Goal: Task Accomplishment & Management: Complete application form

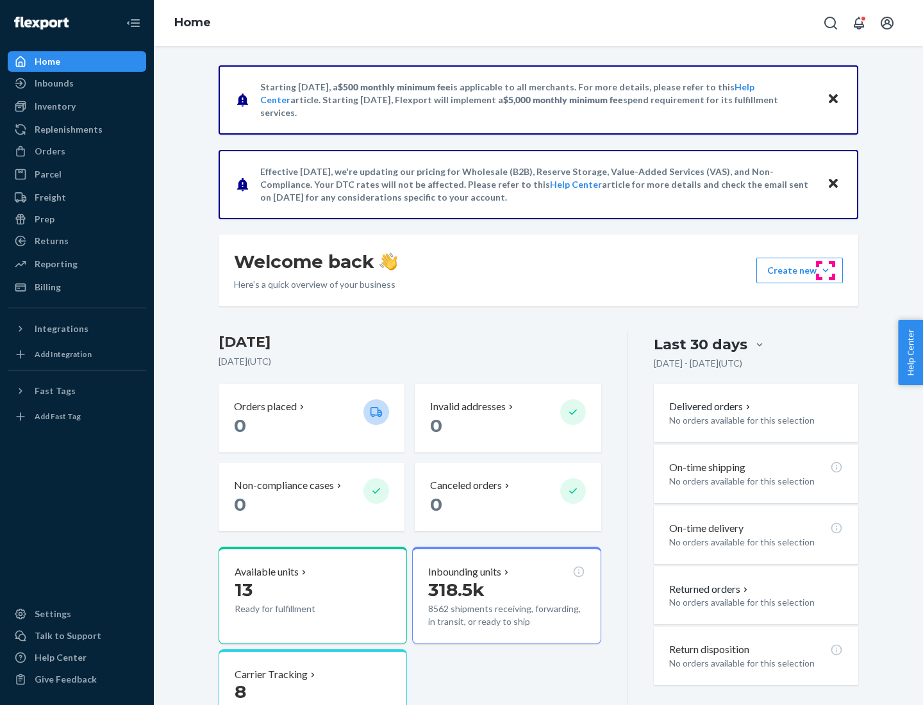
click at [826, 270] on button "Create new Create new inbound Create new order Create new product" at bounding box center [799, 271] width 87 height 26
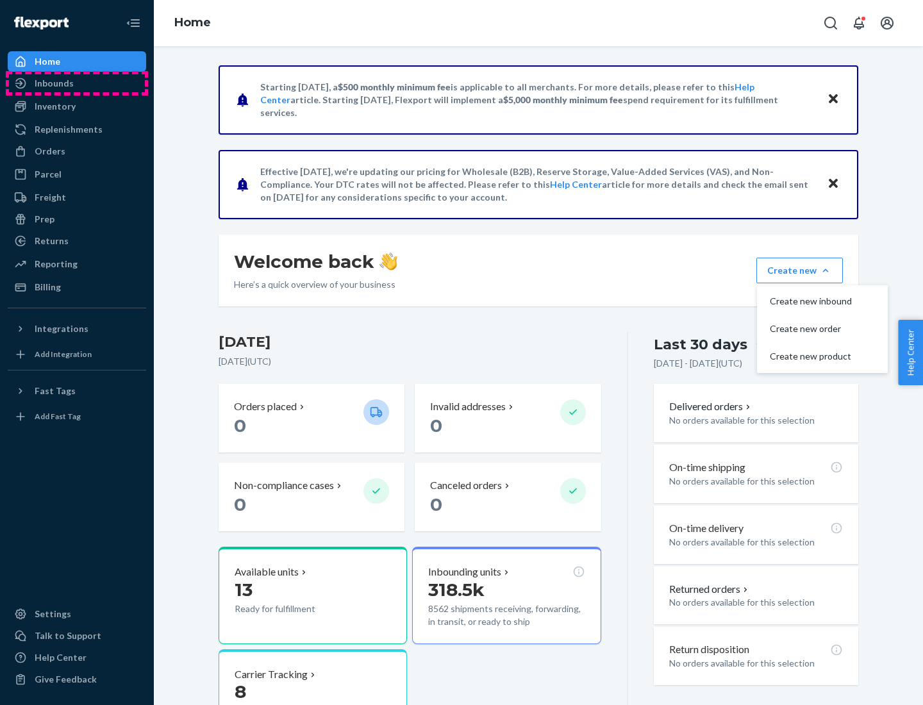
click at [77, 83] on div "Inbounds" at bounding box center [77, 83] width 136 height 18
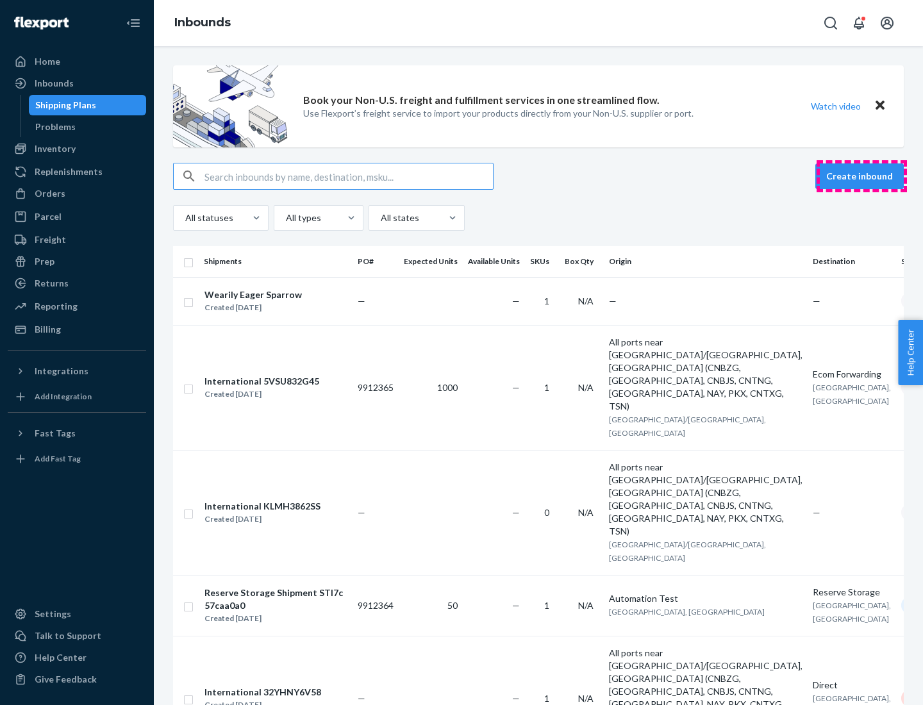
click at [861, 176] on button "Create inbound" at bounding box center [859, 176] width 88 height 26
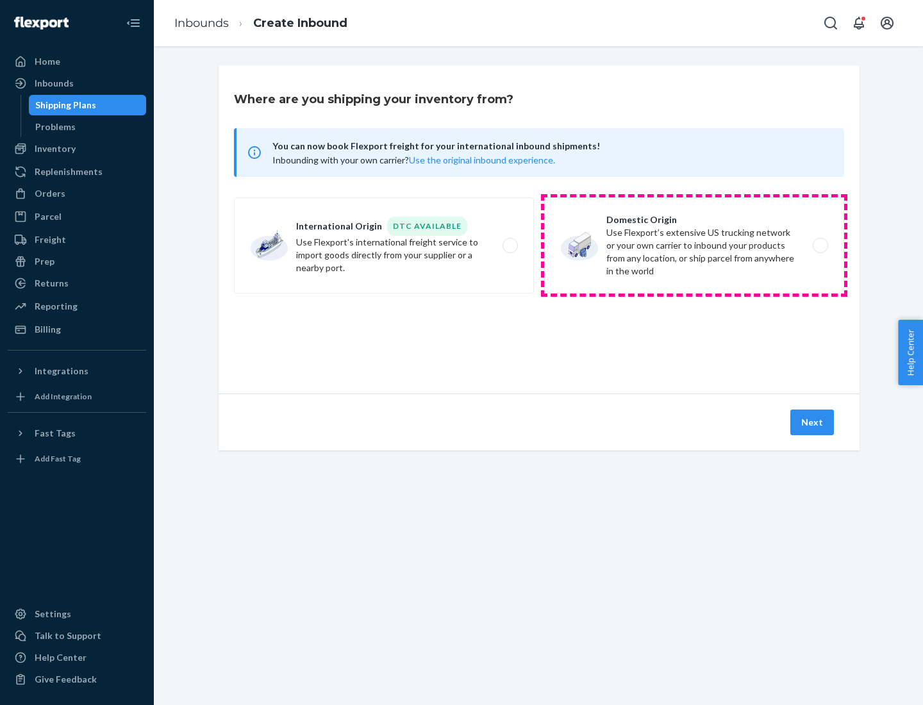
click at [694, 245] on label "Domestic Origin Use Flexport’s extensive US trucking network or your own carrie…" at bounding box center [694, 245] width 300 height 96
click at [820, 245] on input "Domestic Origin Use Flexport’s extensive US trucking network or your own carrie…" at bounding box center [824, 246] width 8 height 8
radio input "true"
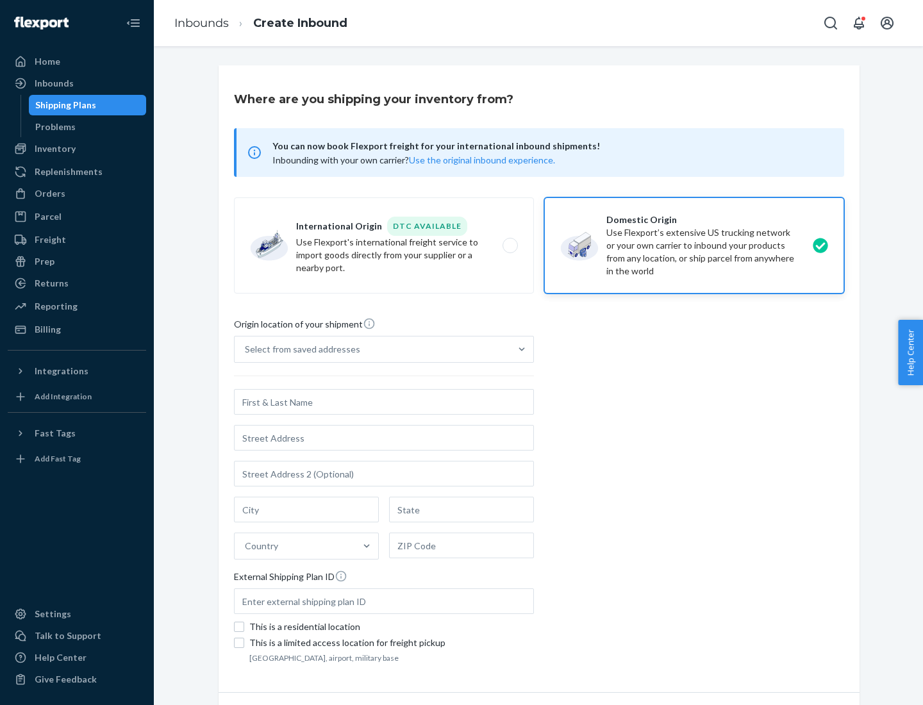
click at [299, 349] on div "Select from saved addresses" at bounding box center [302, 349] width 115 height 13
click at [246, 349] on input "Select from saved addresses" at bounding box center [245, 349] width 1 height 13
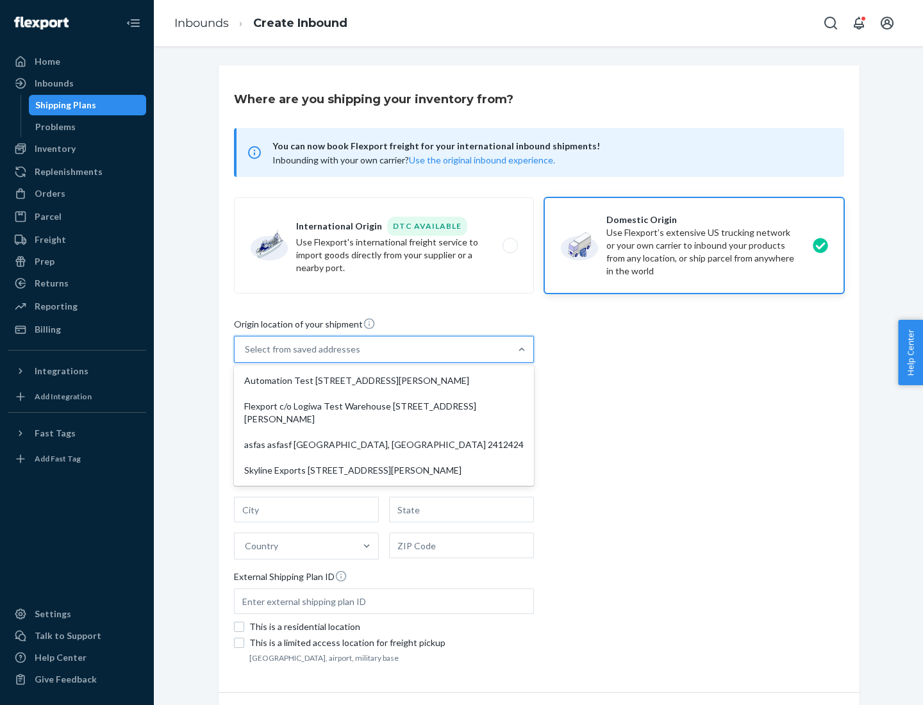
scroll to position [5, 0]
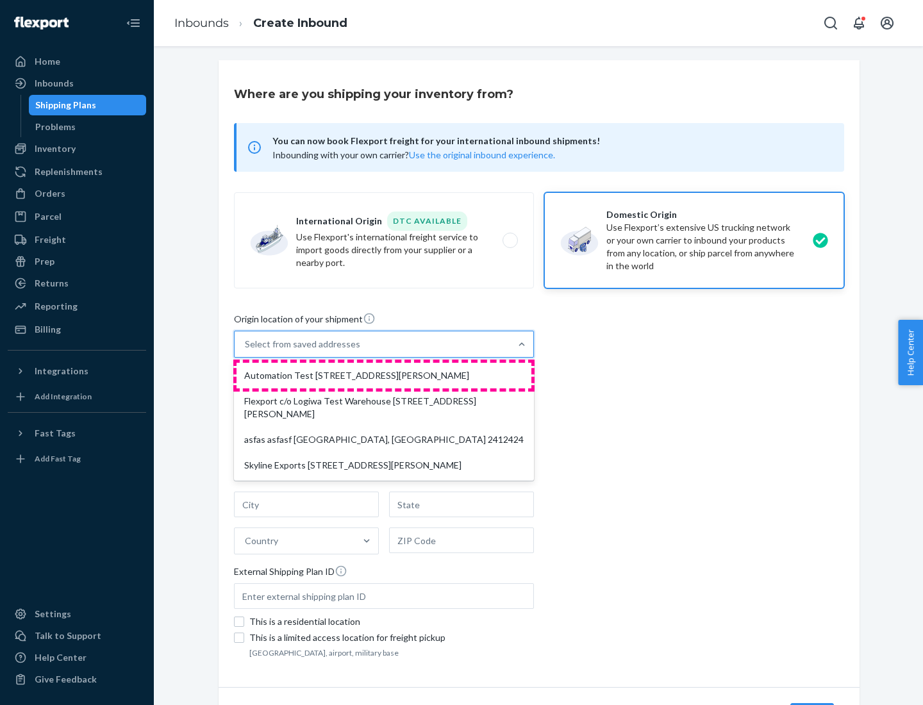
click at [384, 376] on div "Automation Test [STREET_ADDRESS][PERSON_NAME]" at bounding box center [384, 376] width 295 height 26
click at [246, 351] on input "option Automation Test [STREET_ADDRESS][PERSON_NAME] focused, 1 of 4. 4 results…" at bounding box center [245, 344] width 1 height 13
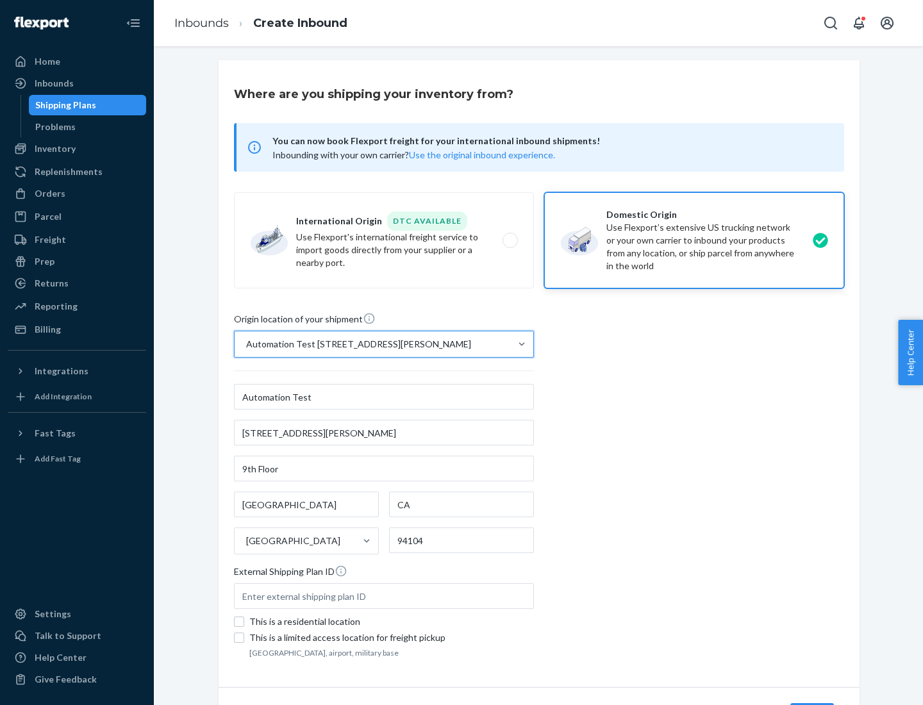
type input "Automation Test"
type input "9th Floor"
type input "[GEOGRAPHIC_DATA]"
type input "CA"
type input "94104"
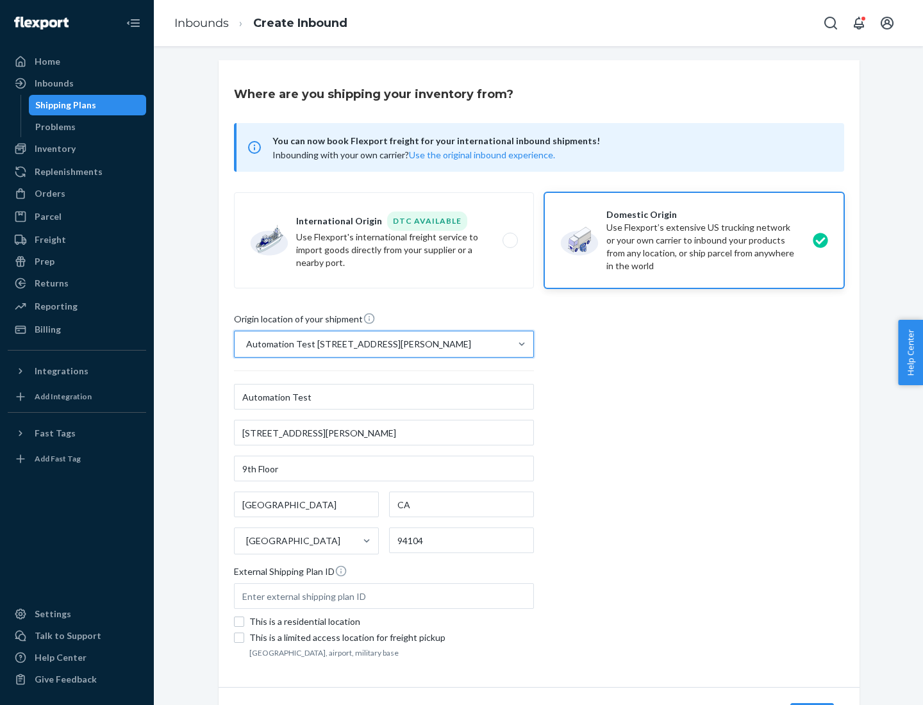
type input "[STREET_ADDRESS][PERSON_NAME]"
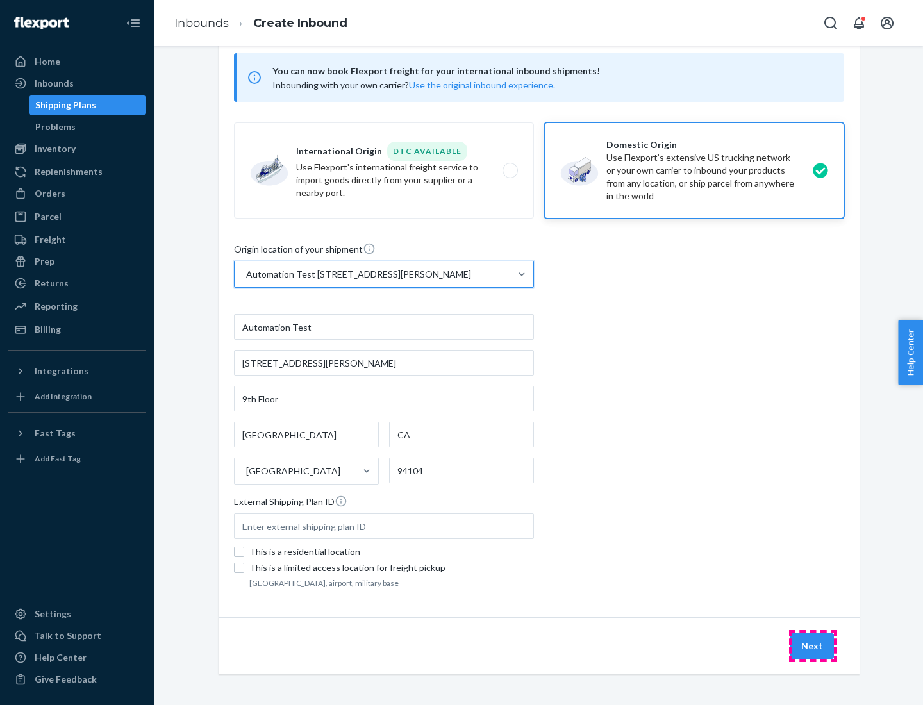
click at [813, 646] on button "Next" at bounding box center [812, 646] width 44 height 26
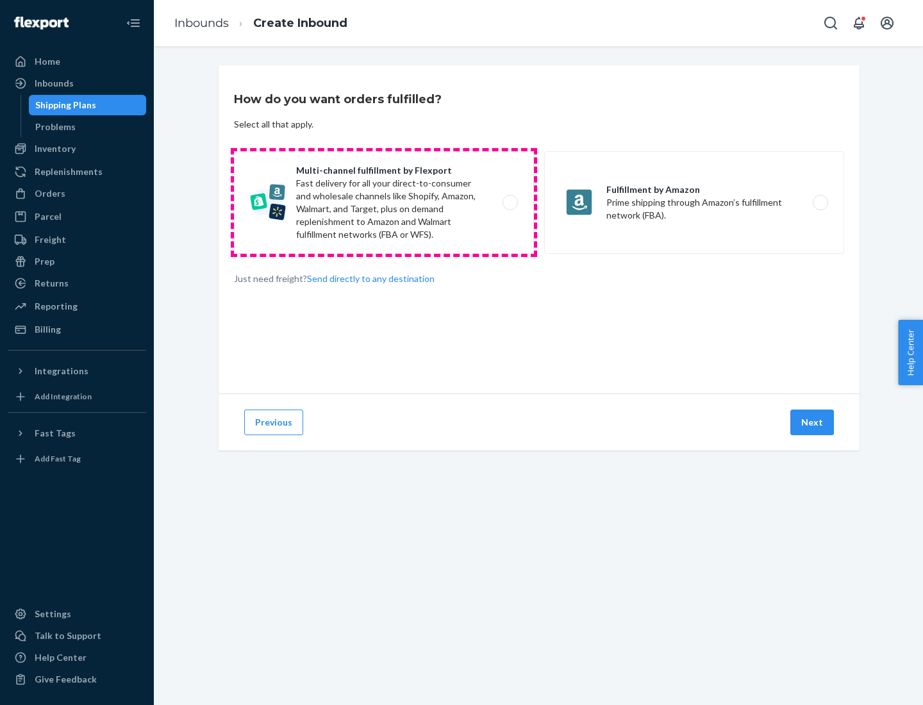
click at [384, 203] on label "Multi-channel fulfillment by Flexport Fast delivery for all your direct-to-cons…" at bounding box center [384, 202] width 300 height 103
click at [510, 203] on input "Multi-channel fulfillment by Flexport Fast delivery for all your direct-to-cons…" at bounding box center [514, 203] width 8 height 8
radio input "true"
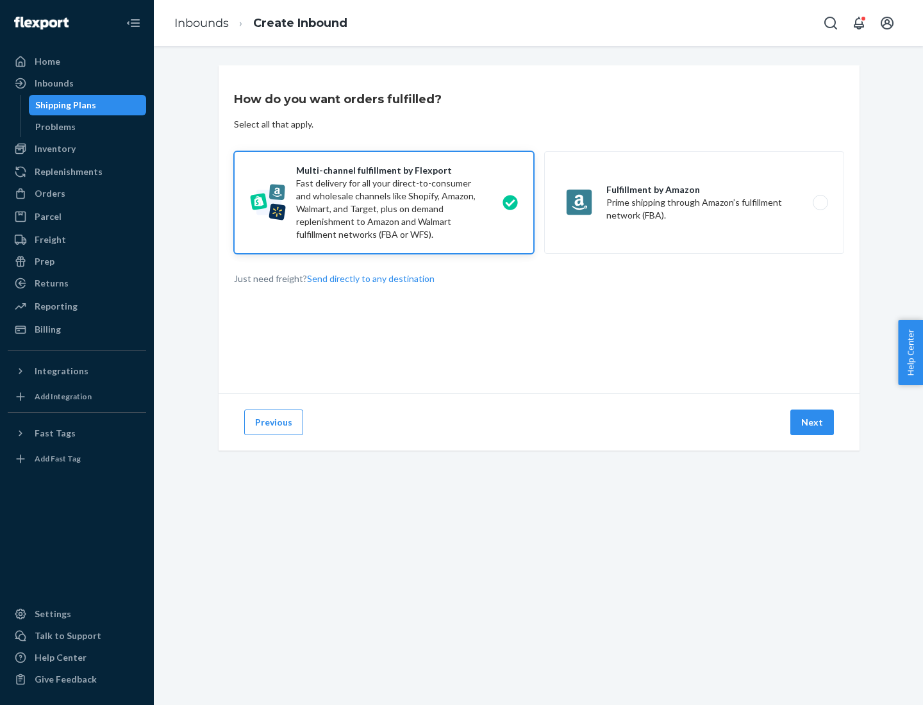
click at [813, 422] on button "Next" at bounding box center [812, 423] width 44 height 26
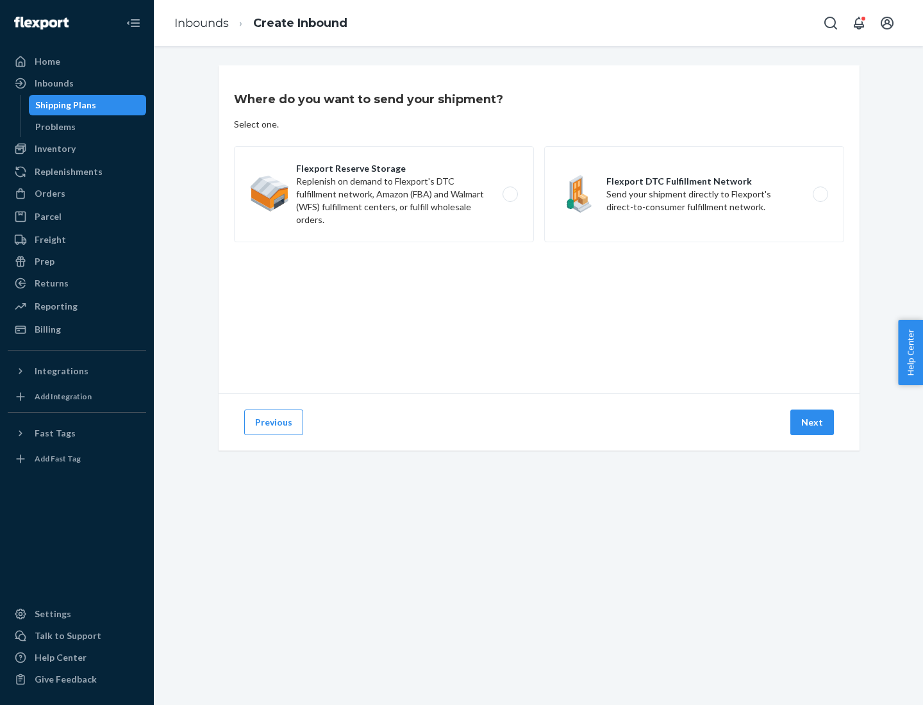
click at [694, 194] on label "Flexport DTC Fulfillment Network Send your shipment directly to Flexport's dire…" at bounding box center [694, 194] width 300 height 96
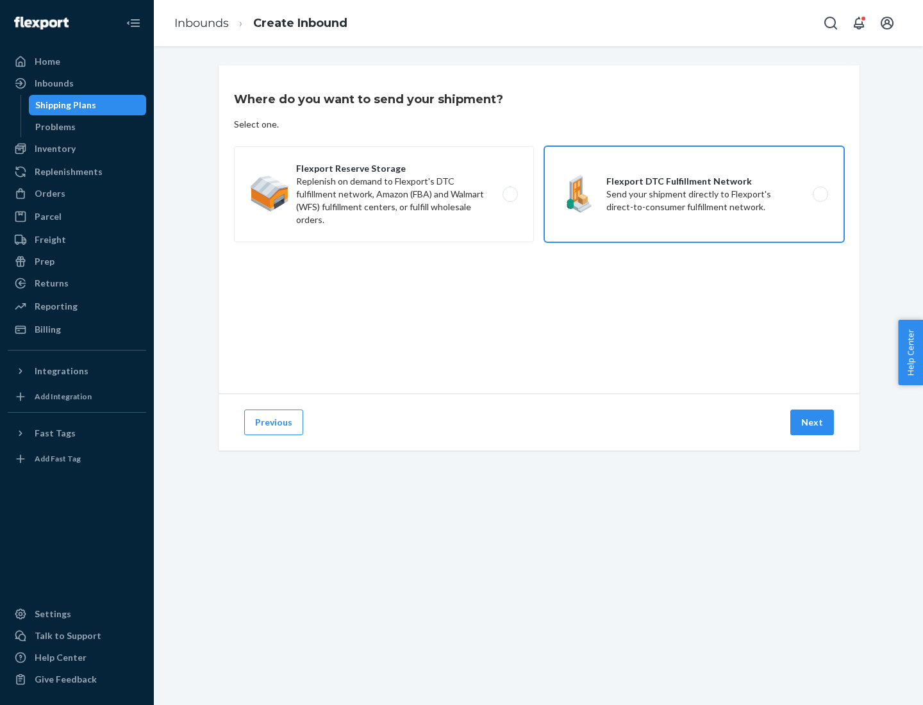
click at [820, 194] on input "Flexport DTC Fulfillment Network Send your shipment directly to Flexport's dire…" at bounding box center [824, 194] width 8 height 8
radio input "true"
click at [813, 422] on button "Next" at bounding box center [812, 423] width 44 height 26
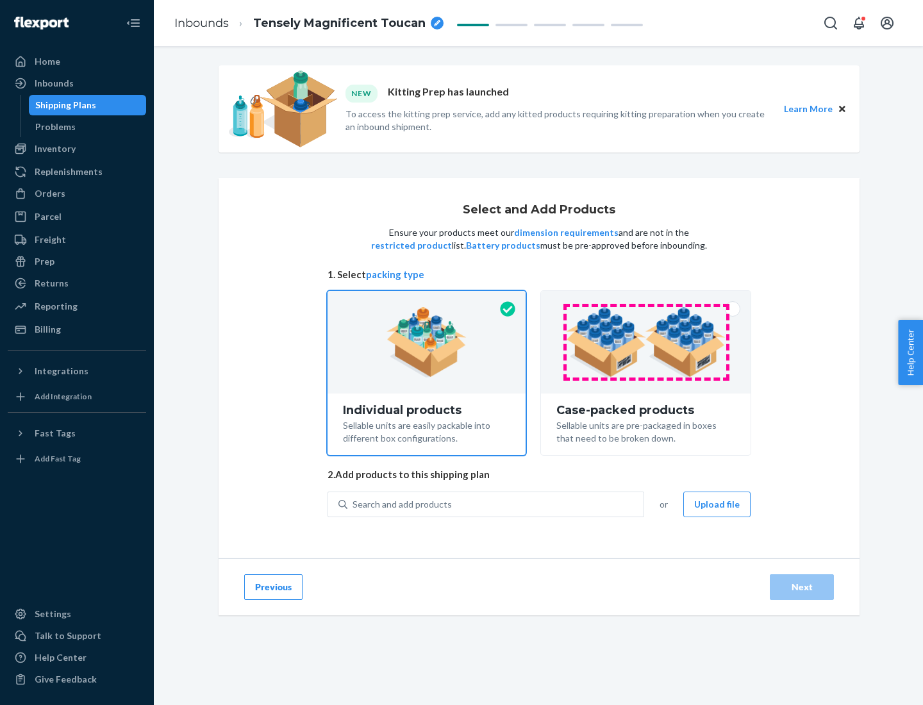
click at [646, 342] on img at bounding box center [646, 342] width 160 height 71
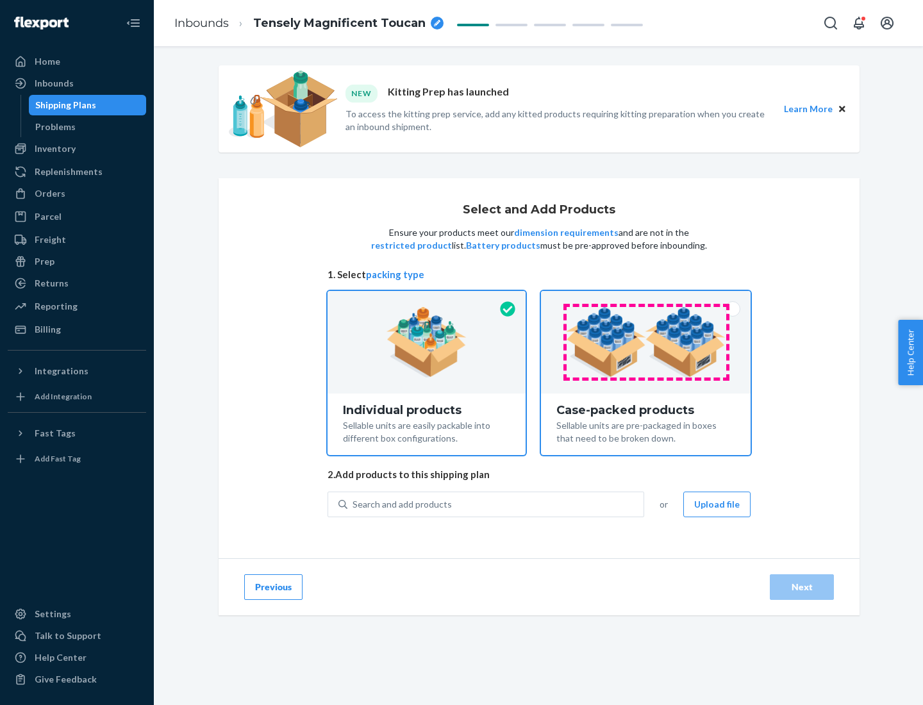
click at [646, 299] on input "Case-packed products Sellable units are pre-packaged in boxes that need to be b…" at bounding box center [646, 295] width 8 height 8
radio input "true"
radio input "false"
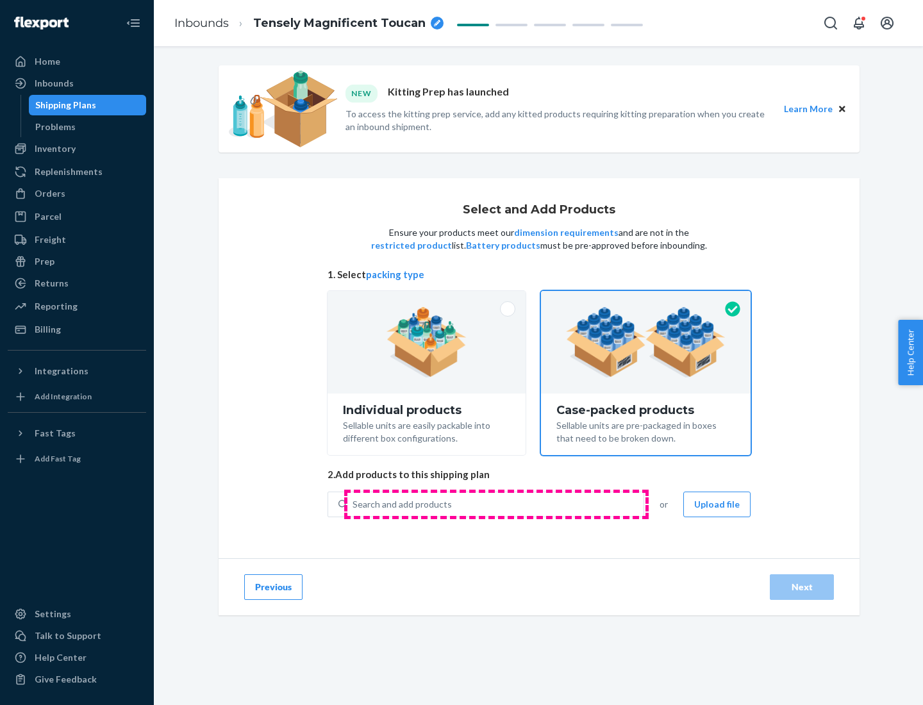
click at [496, 504] on div "Search and add products" at bounding box center [495, 504] width 296 height 23
click at [354, 504] on input "Search and add products" at bounding box center [353, 504] width 1 height 13
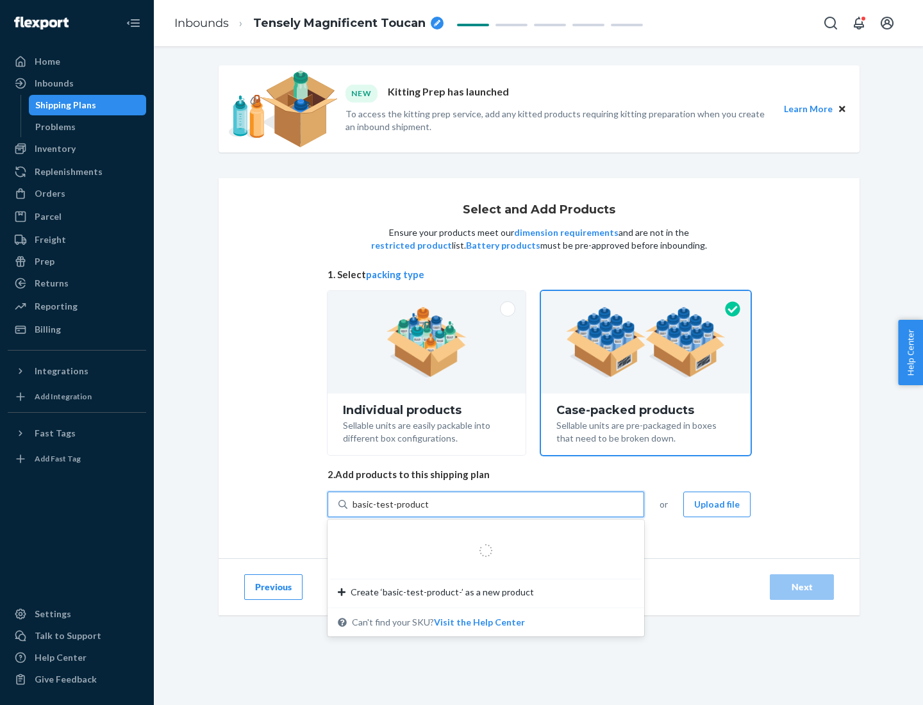
type input "basic-test-product-1"
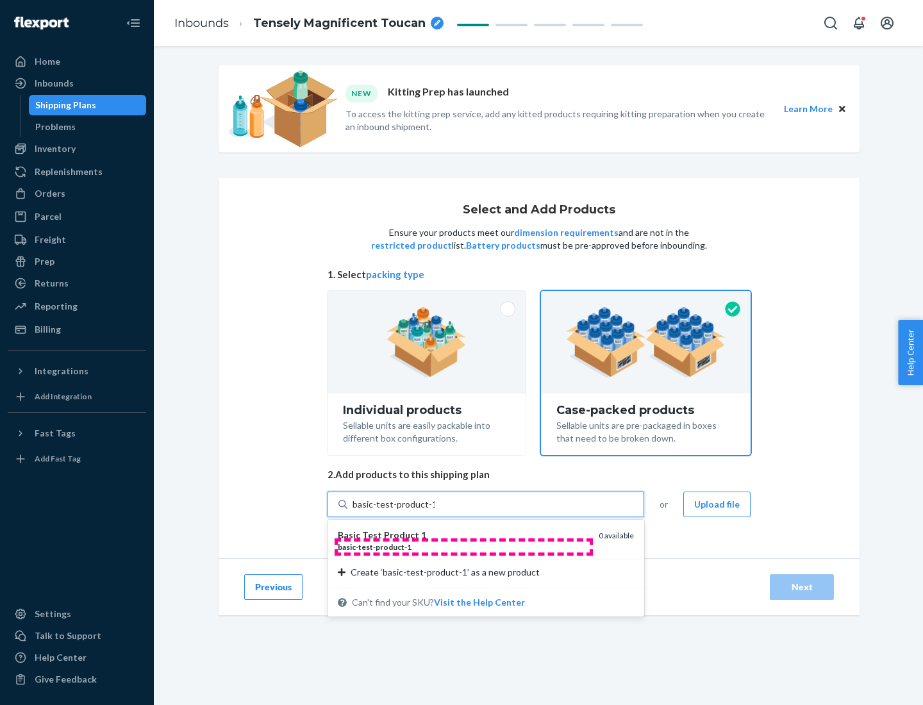
click at [463, 547] on div "basic - test - product - 1" at bounding box center [463, 547] width 251 height 11
click at [435, 511] on input "basic-test-product-1" at bounding box center [394, 504] width 82 height 13
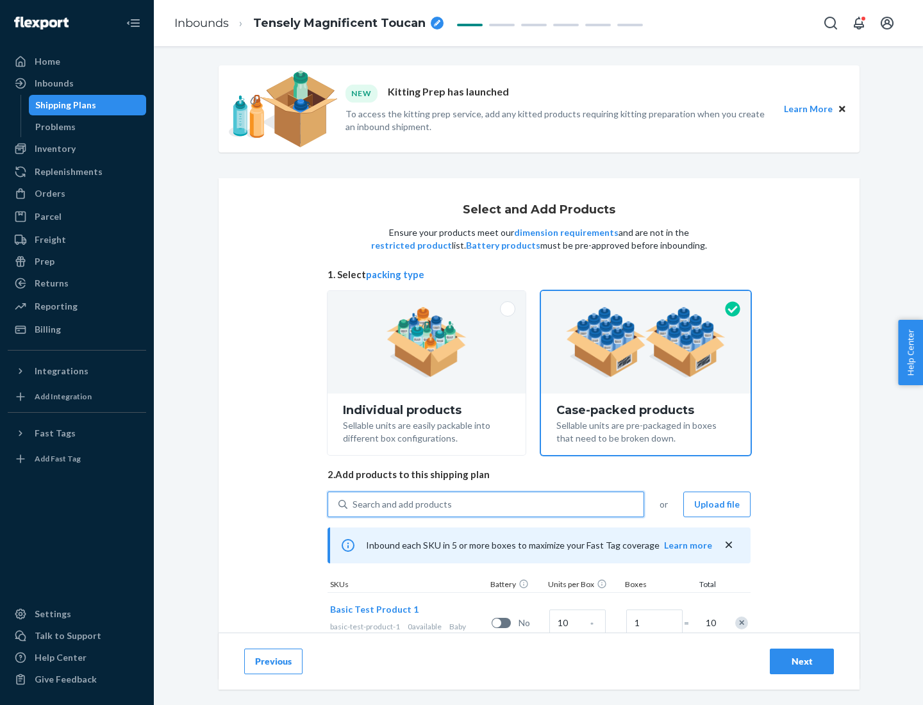
scroll to position [46, 0]
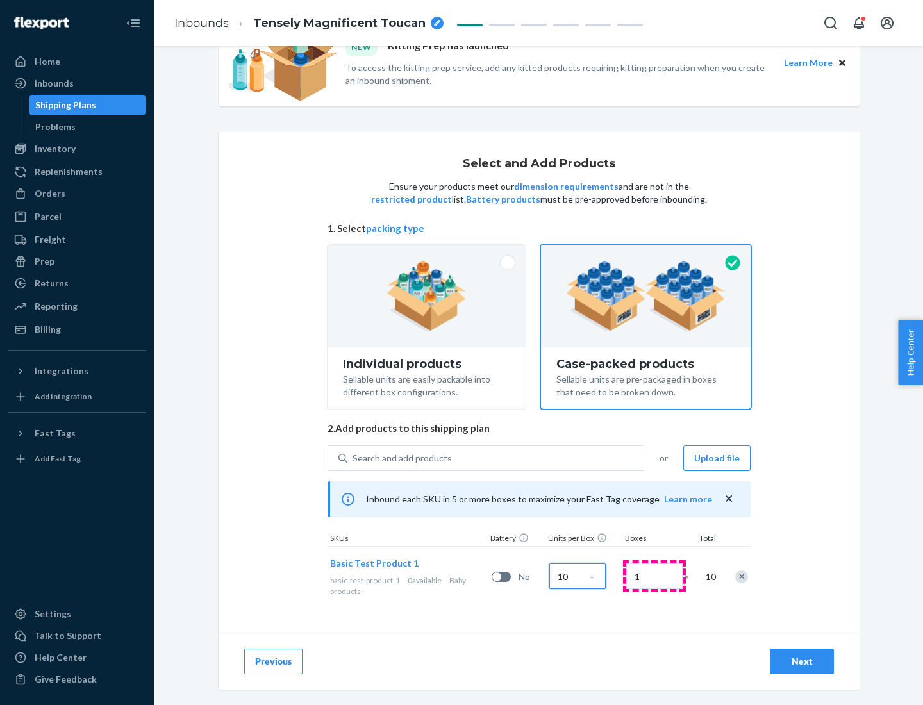
type input "10"
type input "7"
click at [802, 661] on div "Next" at bounding box center [802, 661] width 42 height 13
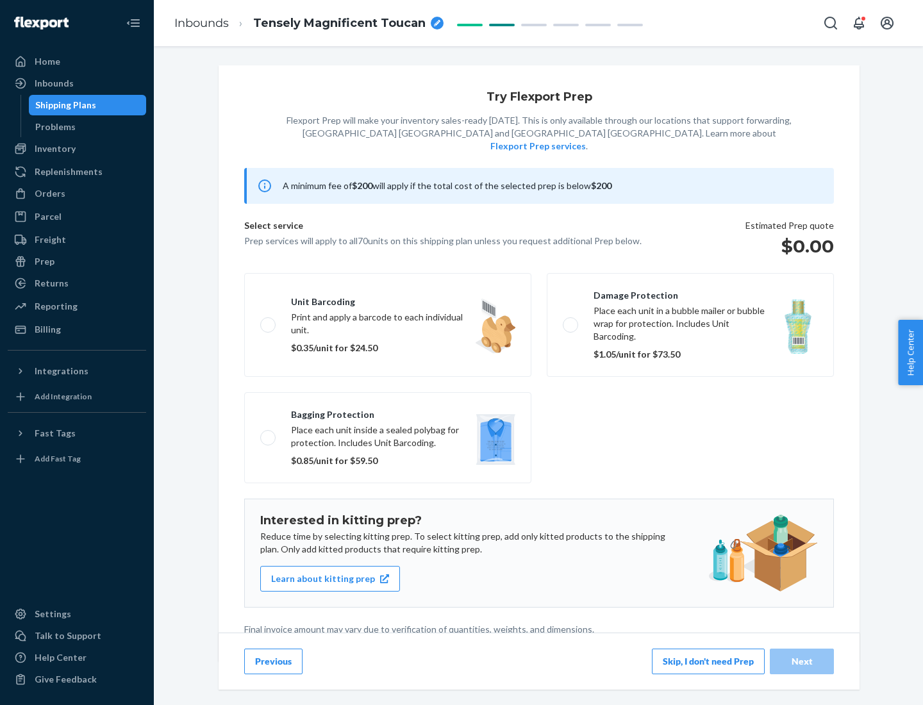
scroll to position [3, 0]
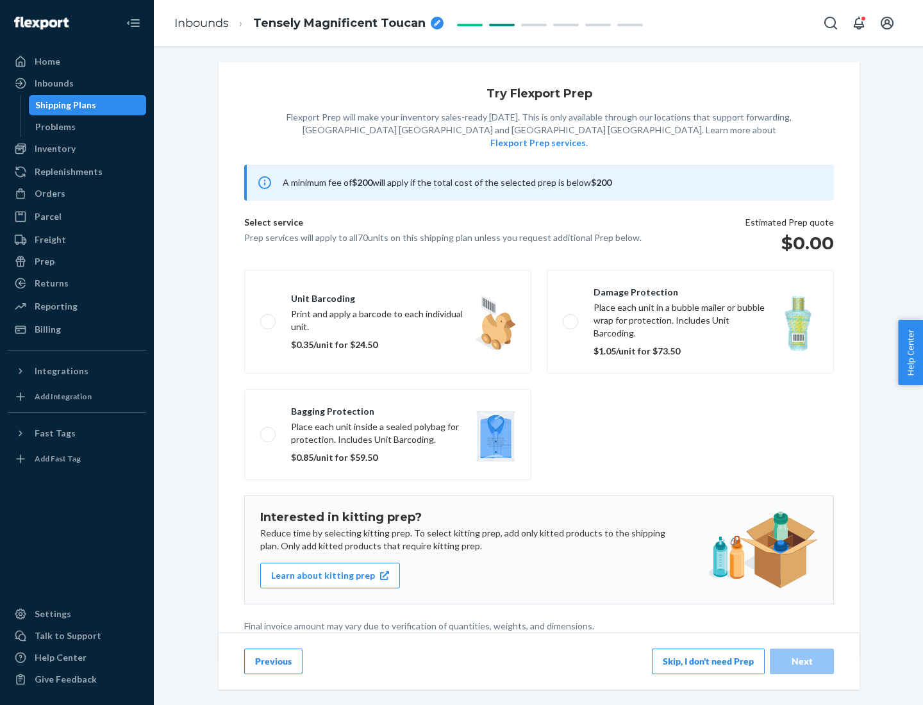
click at [388, 408] on label "Bagging protection Place each unit inside a sealed polybag for protection. Incl…" at bounding box center [387, 434] width 287 height 91
click at [269, 430] on input "Bagging protection Place each unit inside a sealed polybag for protection. Incl…" at bounding box center [264, 434] width 8 height 8
checkbox input "true"
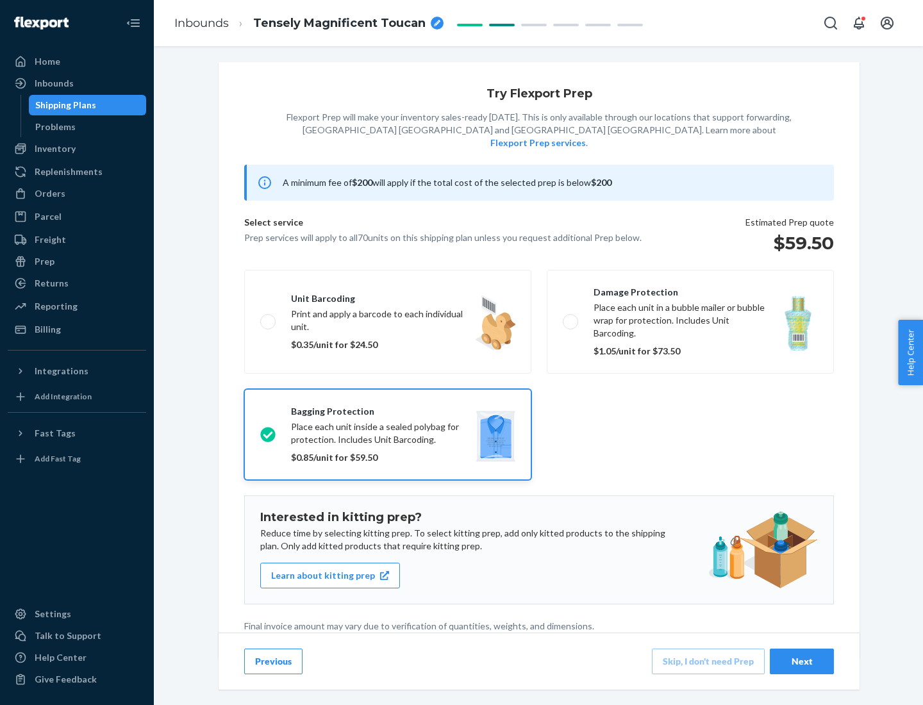
click at [802, 661] on div "Next" at bounding box center [802, 661] width 42 height 13
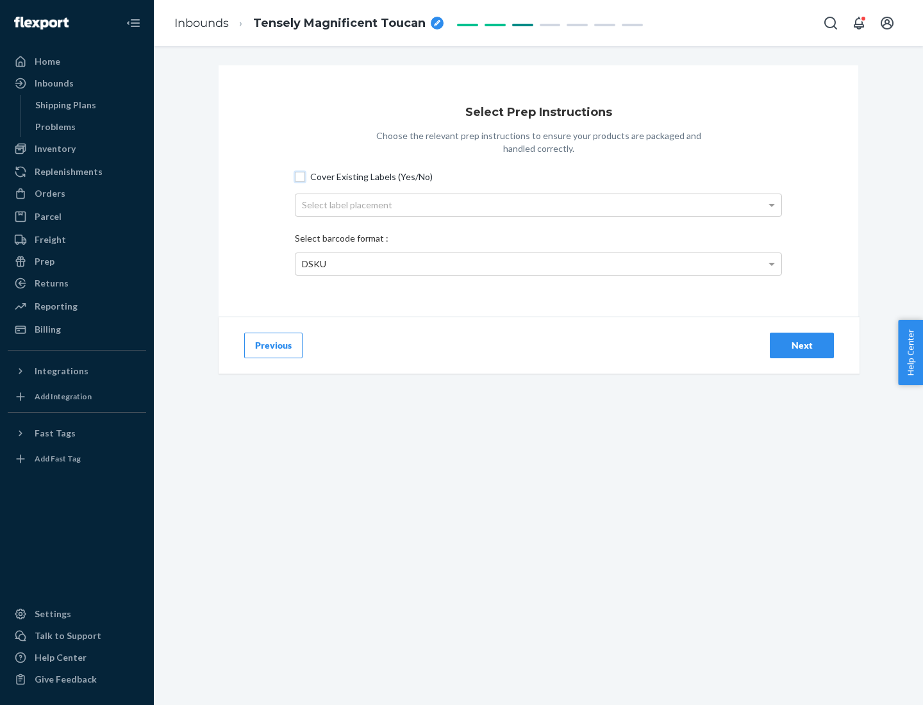
click at [300, 176] on input "Cover Existing Labels (Yes/No)" at bounding box center [300, 177] width 10 height 10
checkbox input "true"
click at [538, 204] on div "Select label placement" at bounding box center [538, 205] width 486 height 22
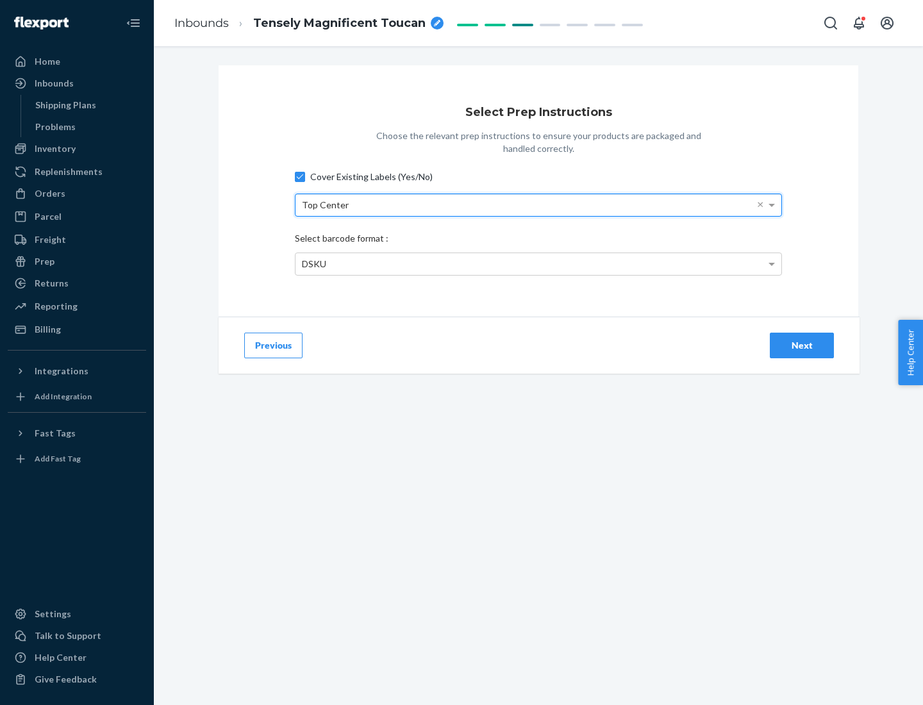
click at [538, 263] on div "DSKU" at bounding box center [538, 264] width 486 height 22
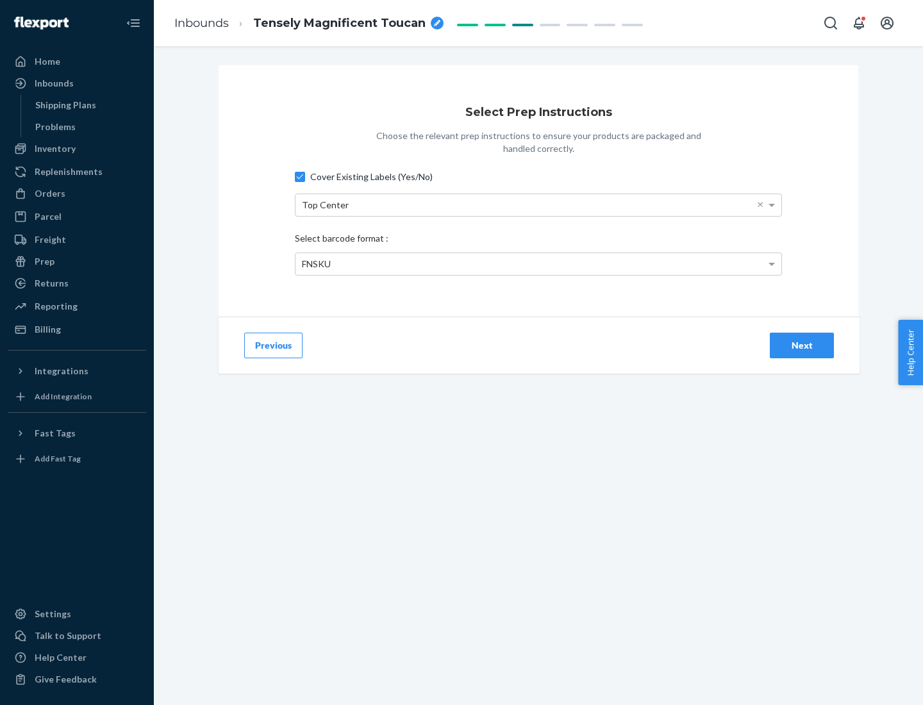
click at [802, 345] on div "Next" at bounding box center [802, 345] width 42 height 13
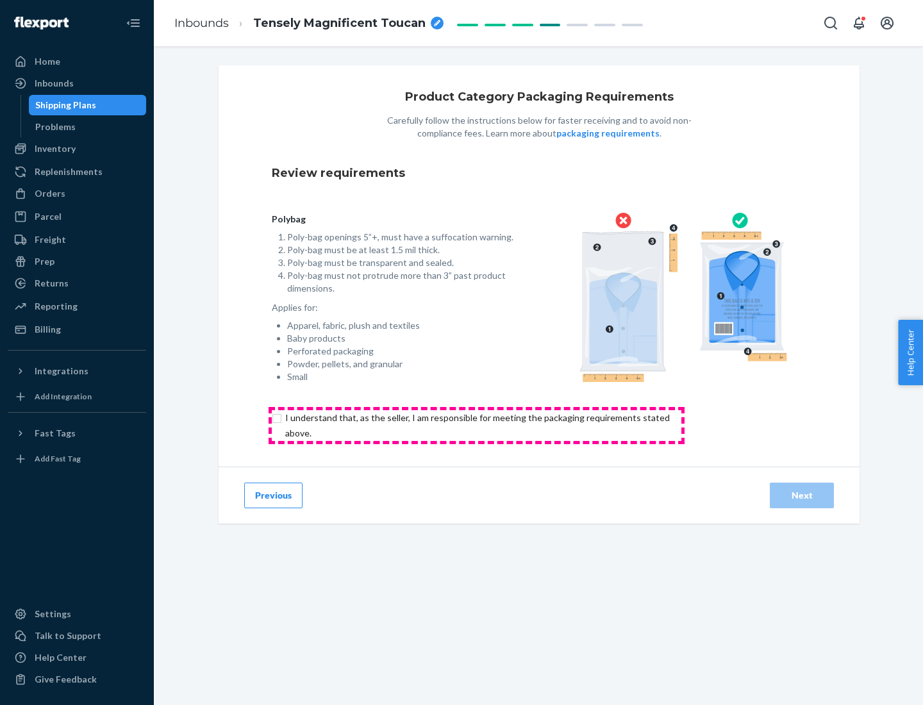
click at [476, 425] on input "checkbox" at bounding box center [485, 425] width 426 height 31
checkbox input "true"
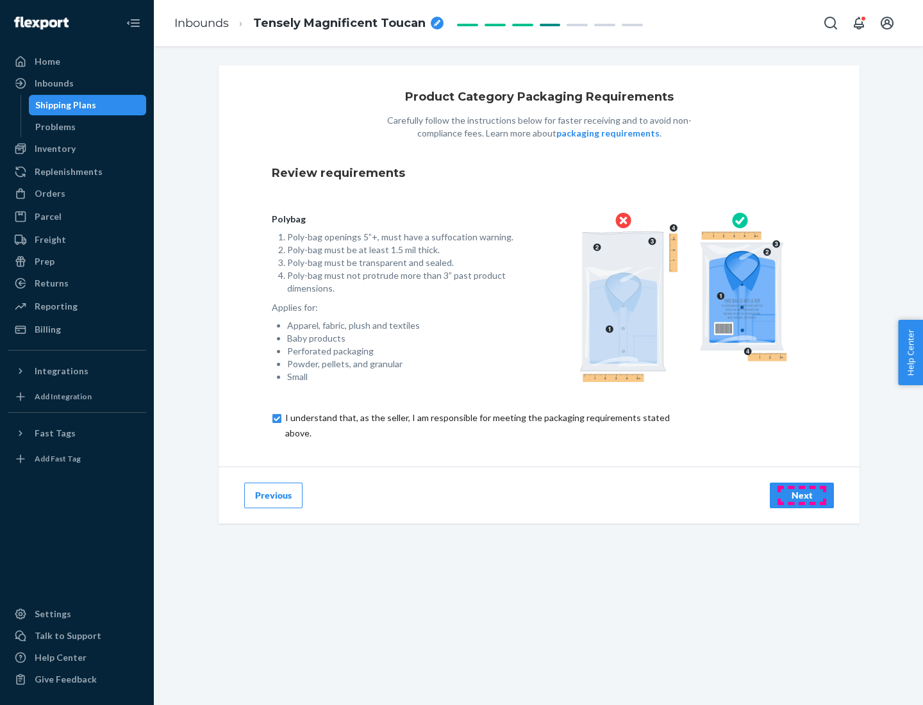
click at [802, 495] on div "Next" at bounding box center [802, 495] width 42 height 13
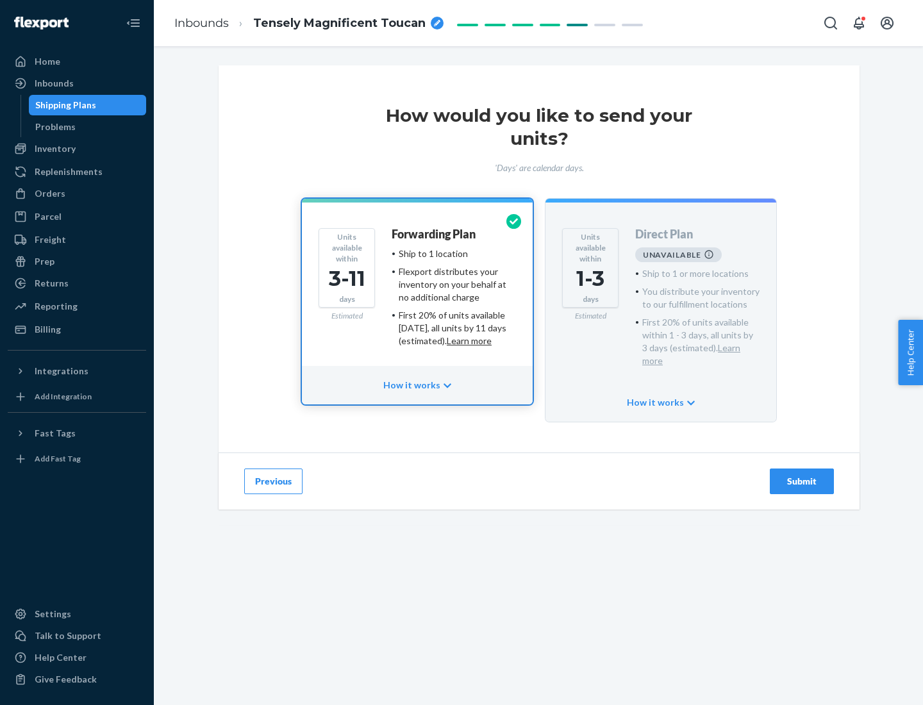
click at [435, 234] on h4 "Forwarding Plan" at bounding box center [434, 234] width 84 height 13
click at [802, 475] on div "Submit" at bounding box center [802, 481] width 42 height 13
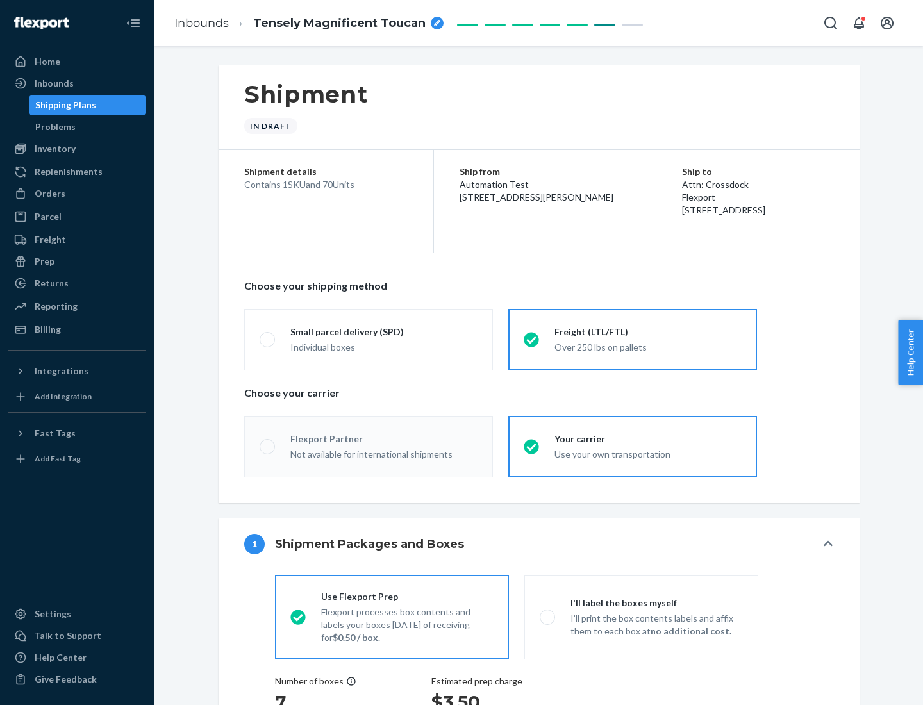
radio input "true"
radio input "false"
radio input "true"
radio input "false"
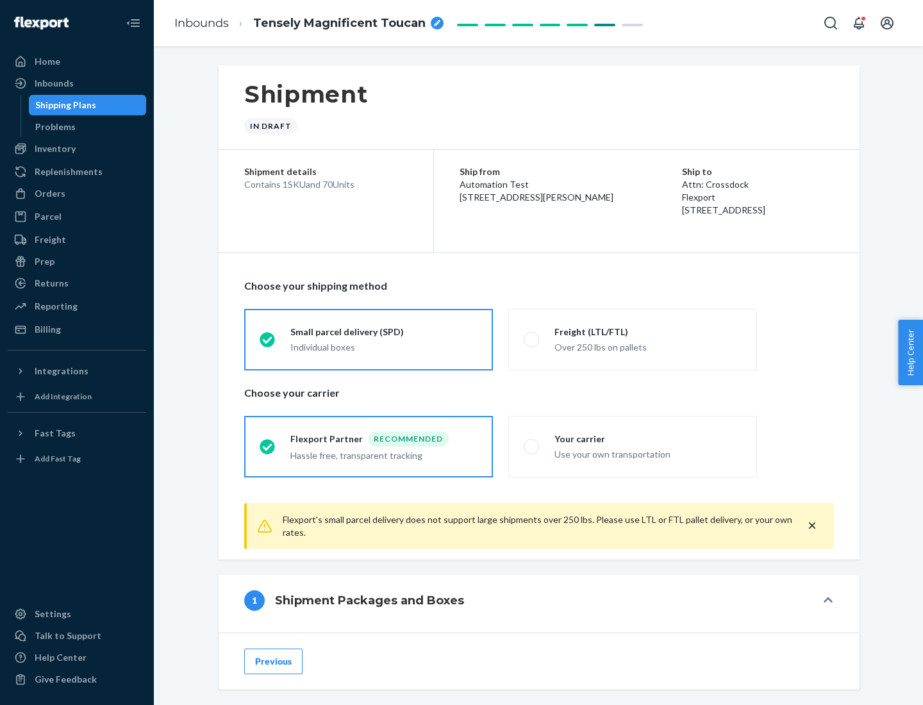
click at [384, 347] on div "Individual boxes" at bounding box center [383, 347] width 187 height 13
click at [268, 344] on input "Small parcel delivery (SPD) Individual boxes" at bounding box center [264, 339] width 8 height 8
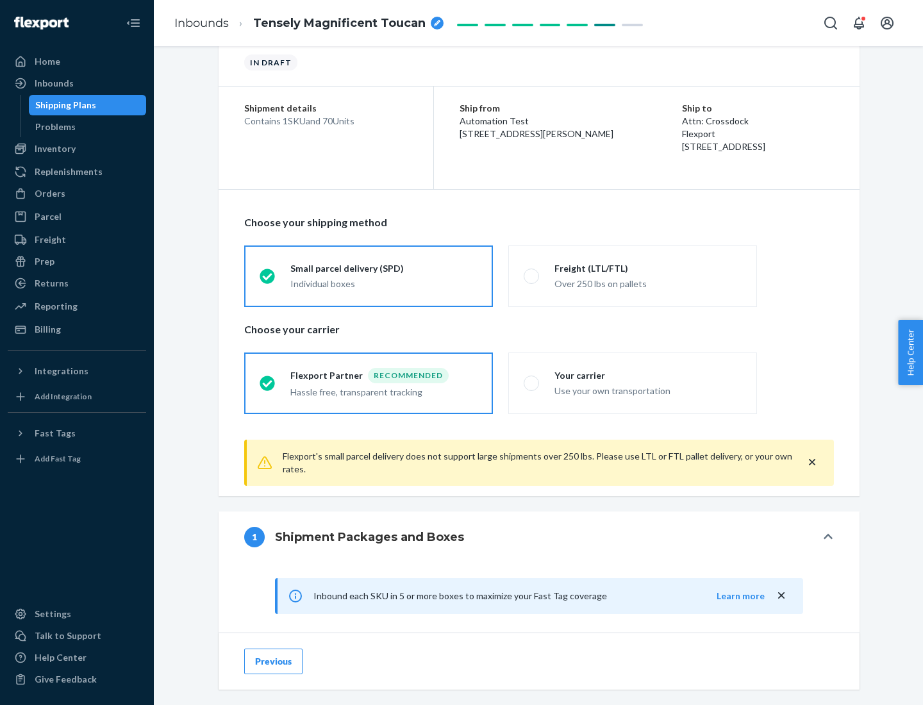
click at [384, 375] on div "Recommended" at bounding box center [408, 375] width 81 height 15
click at [268, 379] on input "Flexport Partner Recommended Hassle free, transparent tracking" at bounding box center [264, 383] width 8 height 8
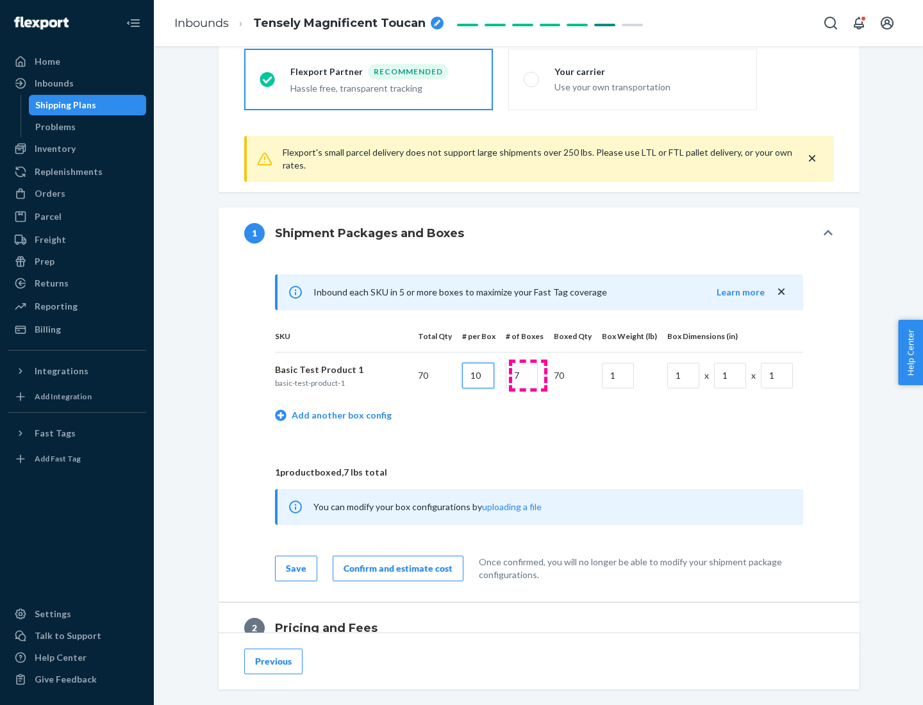
type input "10"
type input "7"
type input "1"
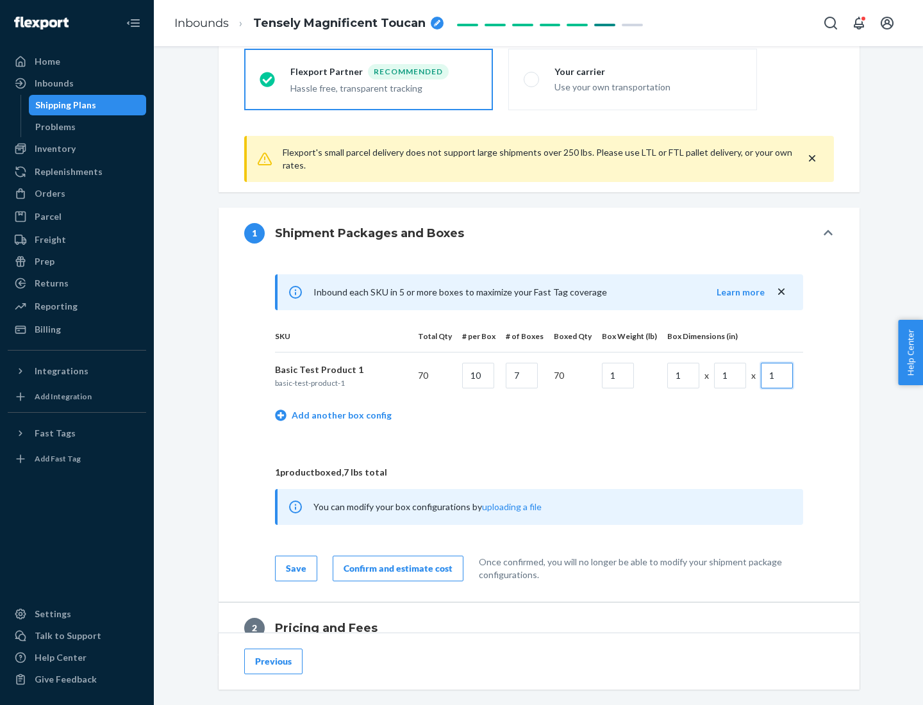
scroll to position [560, 0]
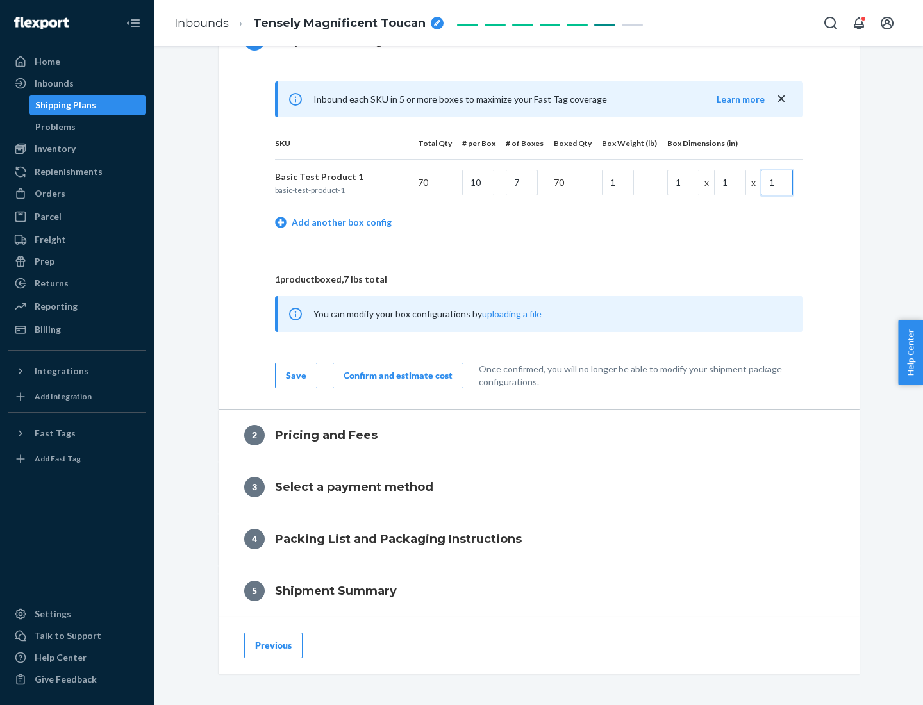
type input "1"
click at [395, 375] on div "Confirm and estimate cost" at bounding box center [398, 375] width 109 height 13
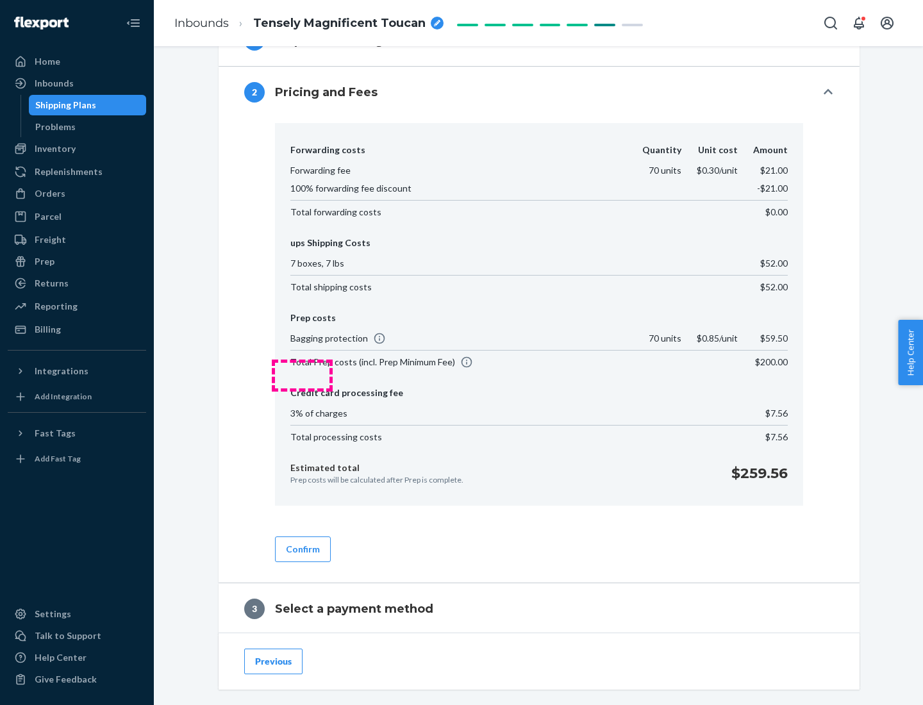
scroll to position [734, 0]
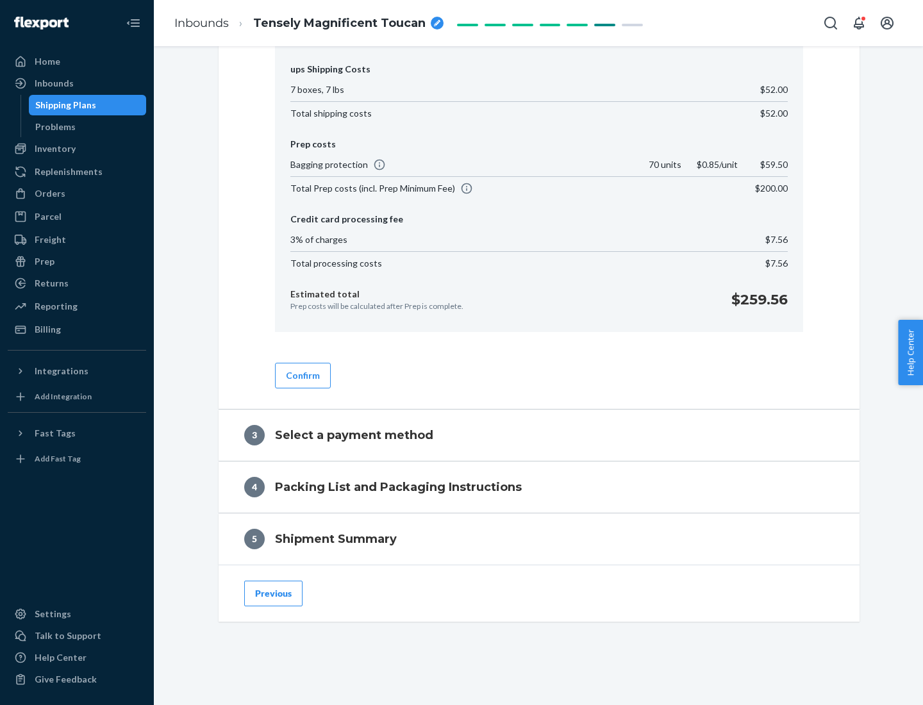
click at [302, 375] on button "Confirm" at bounding box center [303, 376] width 56 height 26
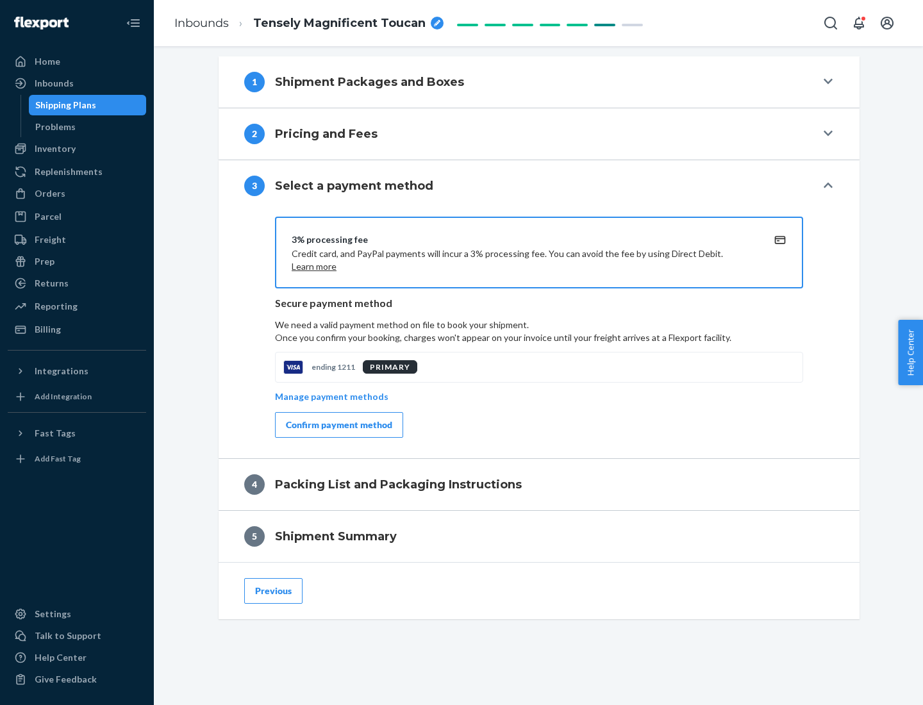
scroll to position [519, 0]
click at [338, 425] on div "Confirm payment method" at bounding box center [339, 425] width 106 height 13
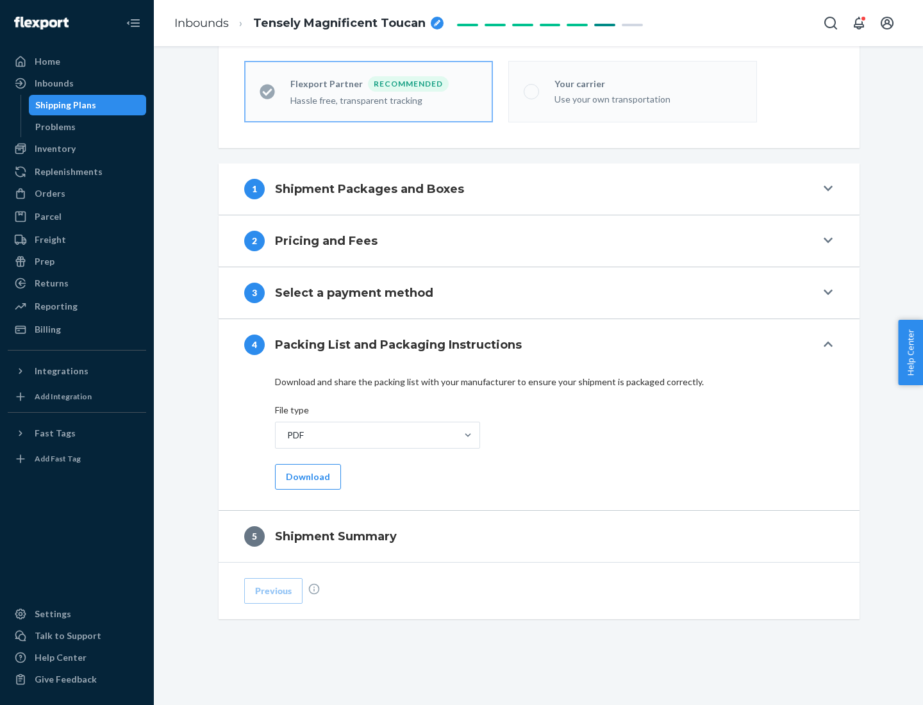
scroll to position [355, 0]
click at [306, 476] on button "Download" at bounding box center [308, 477] width 66 height 26
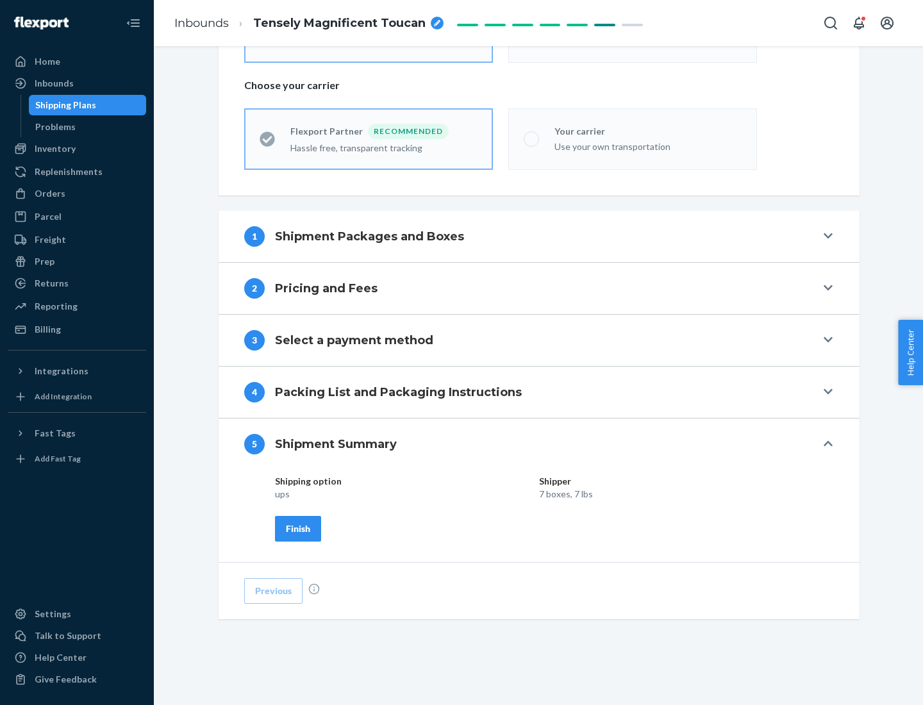
scroll to position [308, 0]
